Goal: Task Accomplishment & Management: Manage account settings

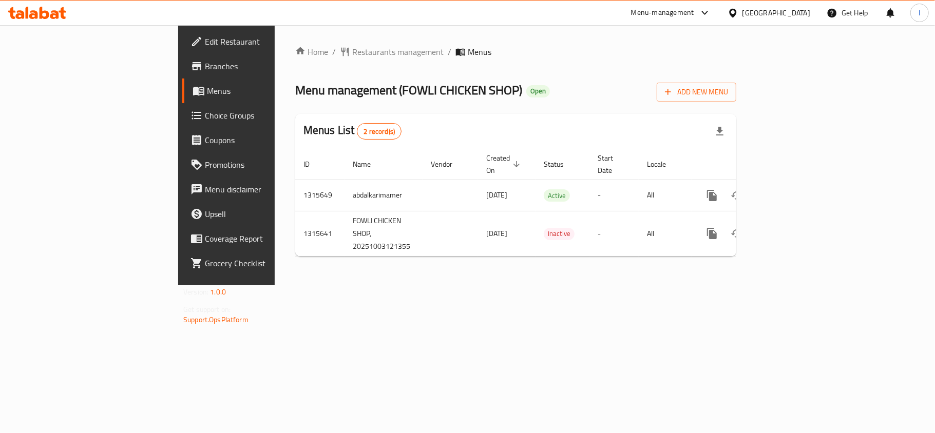
click at [205, 118] on span "Choice Groups" at bounding box center [265, 115] width 121 height 12
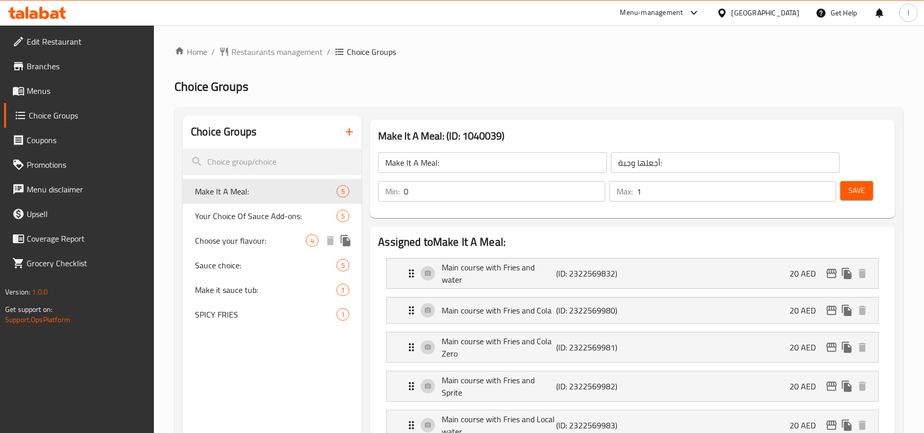
click at [210, 230] on div "Choose your flavour: 4" at bounding box center [272, 240] width 179 height 25
type input "Choose your flavour:"
type input "اختر نكهتك:"
type input "1"
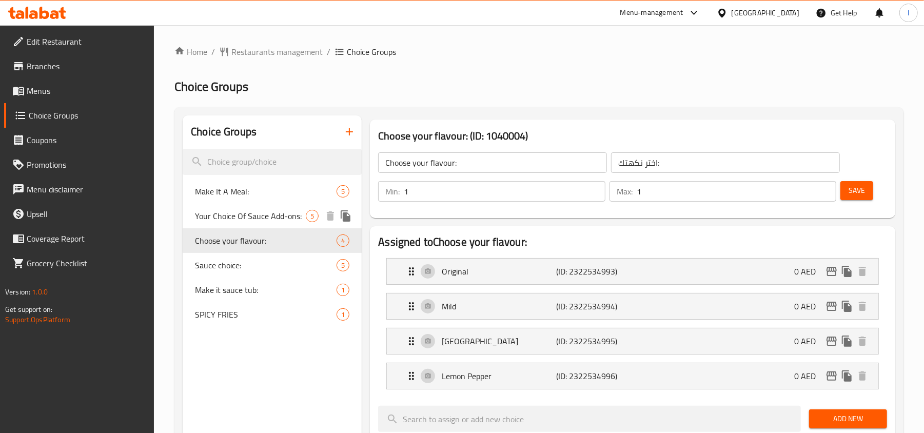
click at [234, 212] on span "Your Choice Of Sauce Add-ons:" at bounding box center [250, 216] width 111 height 12
type input "Your Choice Of Sauce Add-ons:"
type input "اختيارك من إضافات الصوص:"
type input "0"
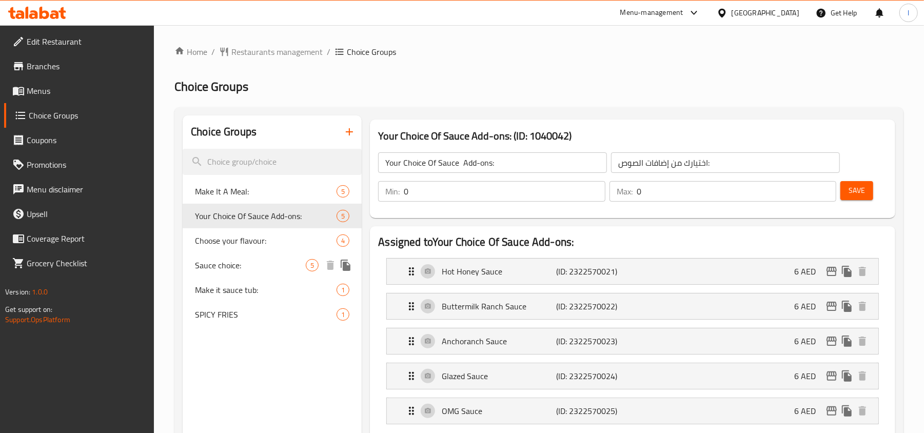
click at [237, 261] on span "Sauce choice:" at bounding box center [250, 265] width 111 height 12
type input "Sauce choice:"
type input "اختيار الصلصة:"
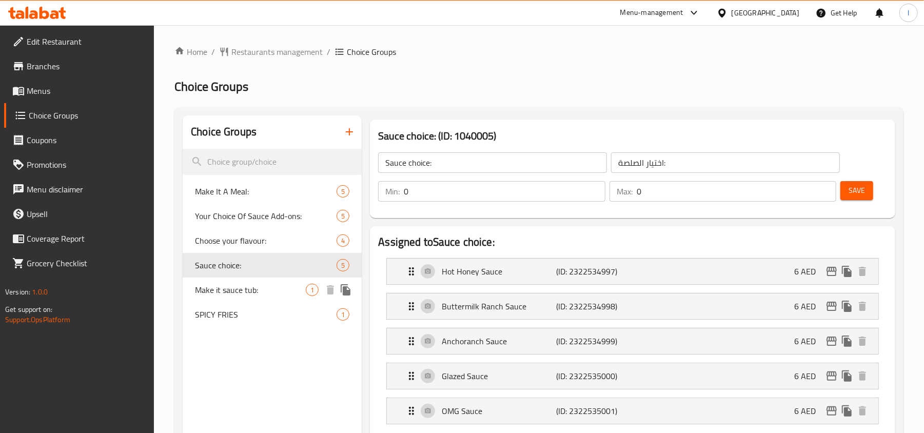
click at [234, 290] on span "Make it sauce tub:" at bounding box center [250, 290] width 111 height 12
type input "Make it sauce tub:"
type input "اجعلها وعاء صلصة:"
type input "1"
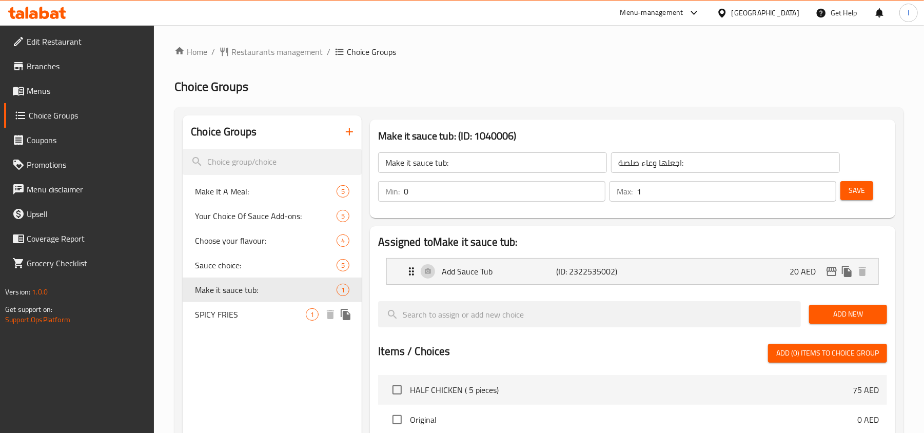
click at [226, 321] on span "SPICY FRIES" at bounding box center [250, 314] width 111 height 12
type input "SPICY FRIES"
type input "بطاطس مقلية حارة"
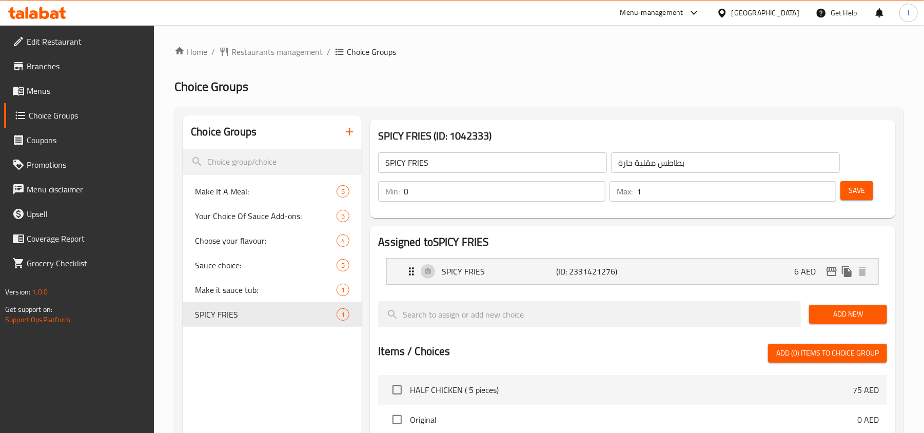
click at [758, 12] on div "[GEOGRAPHIC_DATA]" at bounding box center [766, 12] width 68 height 11
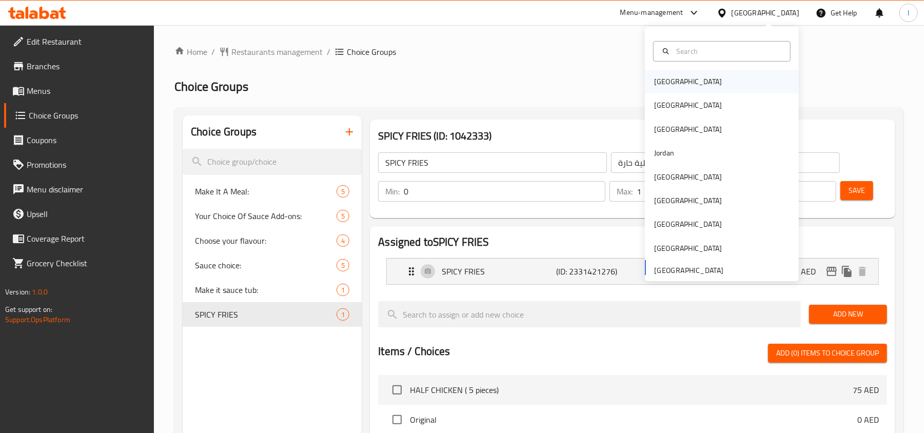
click at [645, 83] on div "[GEOGRAPHIC_DATA]" at bounding box center [687, 82] width 85 height 24
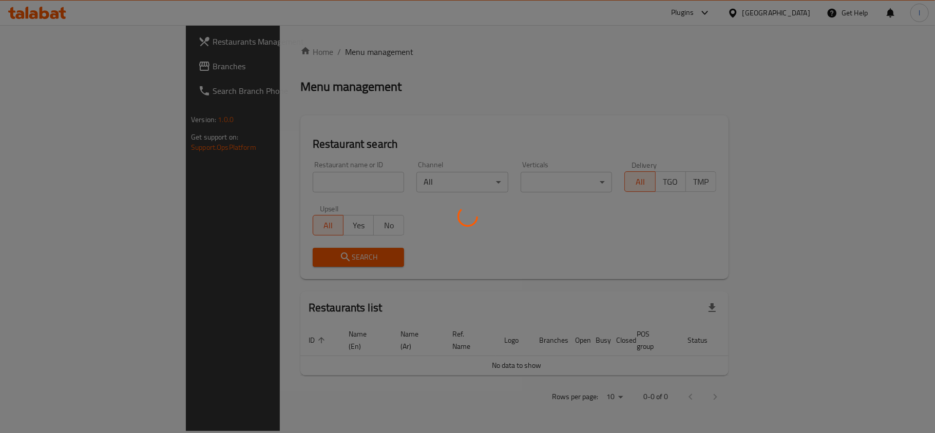
drag, startPoint x: 702, startPoint y: 74, endPoint x: 709, endPoint y: 54, distance: 21.7
click at [701, 75] on div at bounding box center [467, 216] width 935 height 433
click at [790, 13] on div at bounding box center [467, 216] width 935 height 433
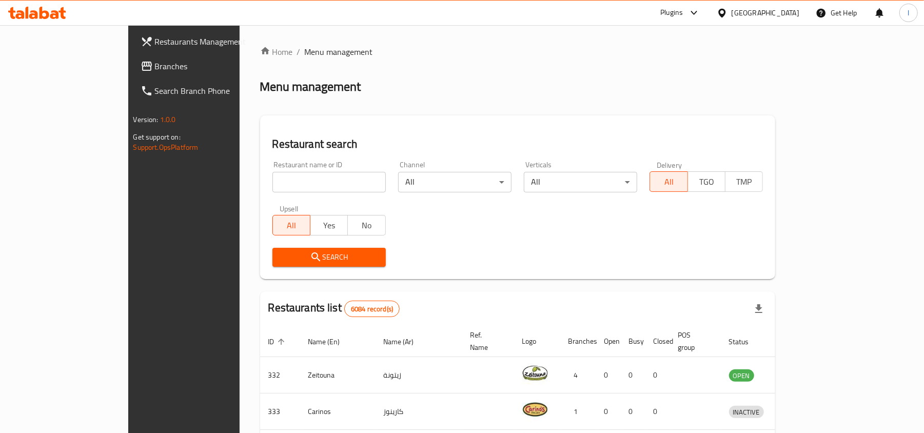
click at [787, 25] on div "​ Plugins [GEOGRAPHIC_DATA] Get Help l Restaurants Management Branches Search B…" at bounding box center [462, 229] width 924 height 408
click at [779, 11] on div "[GEOGRAPHIC_DATA]" at bounding box center [766, 12] width 68 height 11
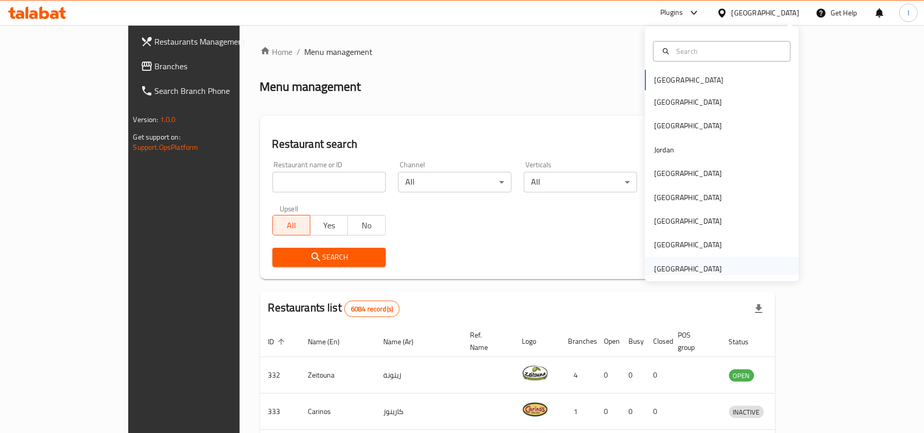
click at [668, 269] on div "[GEOGRAPHIC_DATA]" at bounding box center [688, 268] width 68 height 11
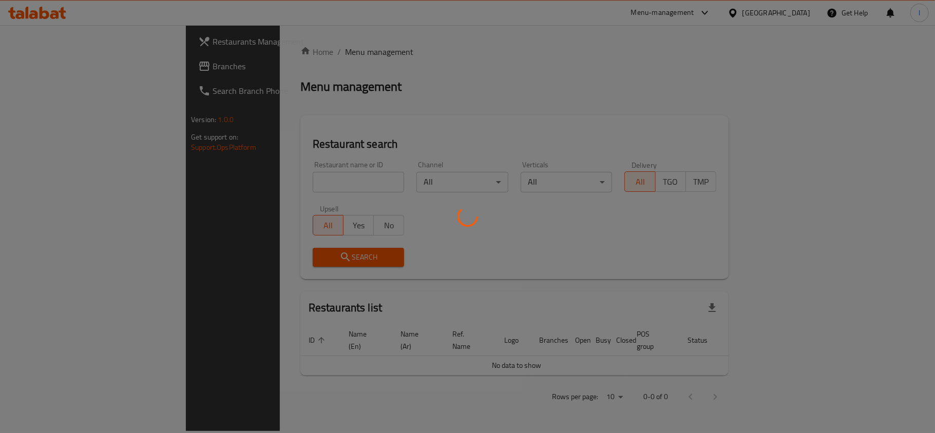
click at [53, 74] on div at bounding box center [467, 216] width 935 height 433
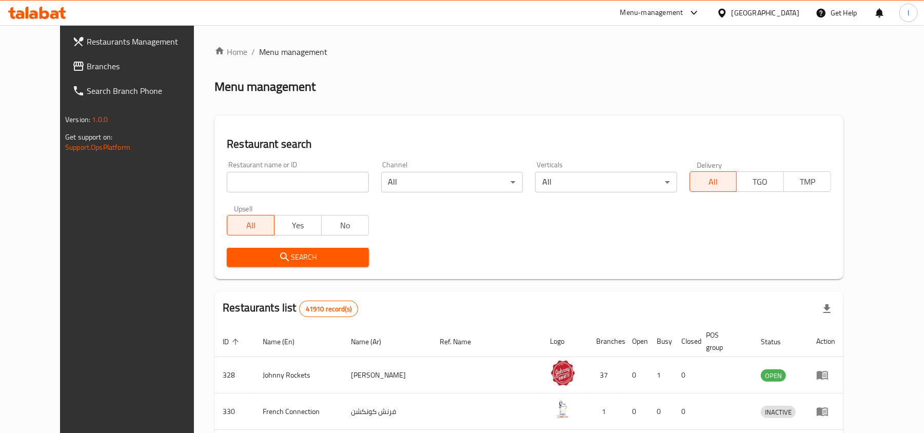
click at [60, 74] on div "Restaurants Management Branches Search Branch Phone Version: 1.0.0 Get support …" at bounding box center [462, 380] width 804 height 711
click at [64, 74] on link "Branches" at bounding box center [139, 66] width 150 height 25
